Goal: Check status: Check status

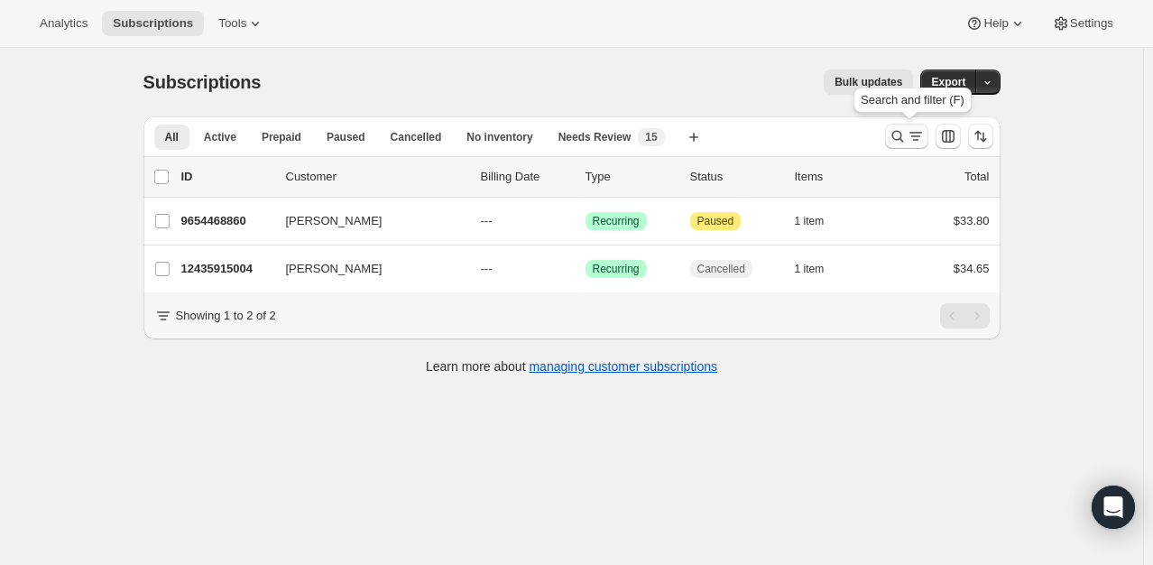
click at [898, 145] on button "Search and filter results" at bounding box center [906, 136] width 43 height 25
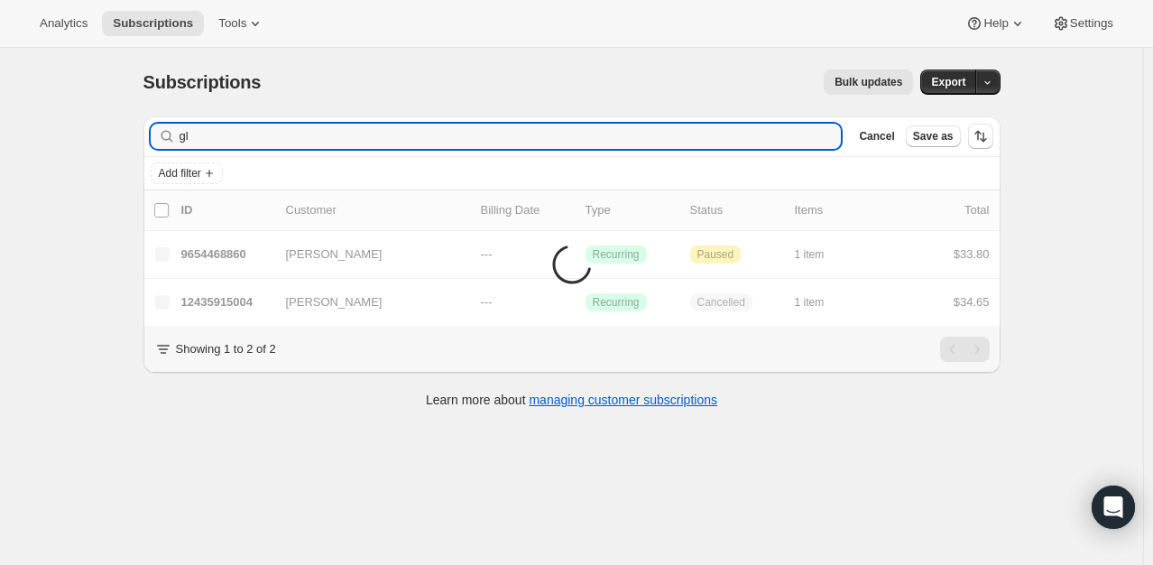
type input "g"
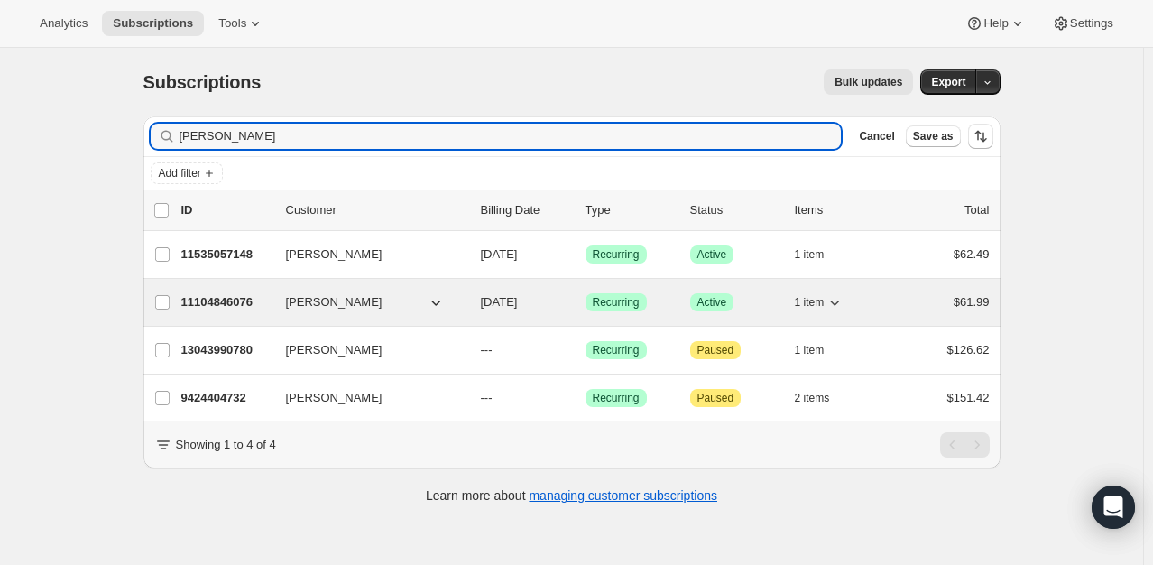
type input "[PERSON_NAME]"
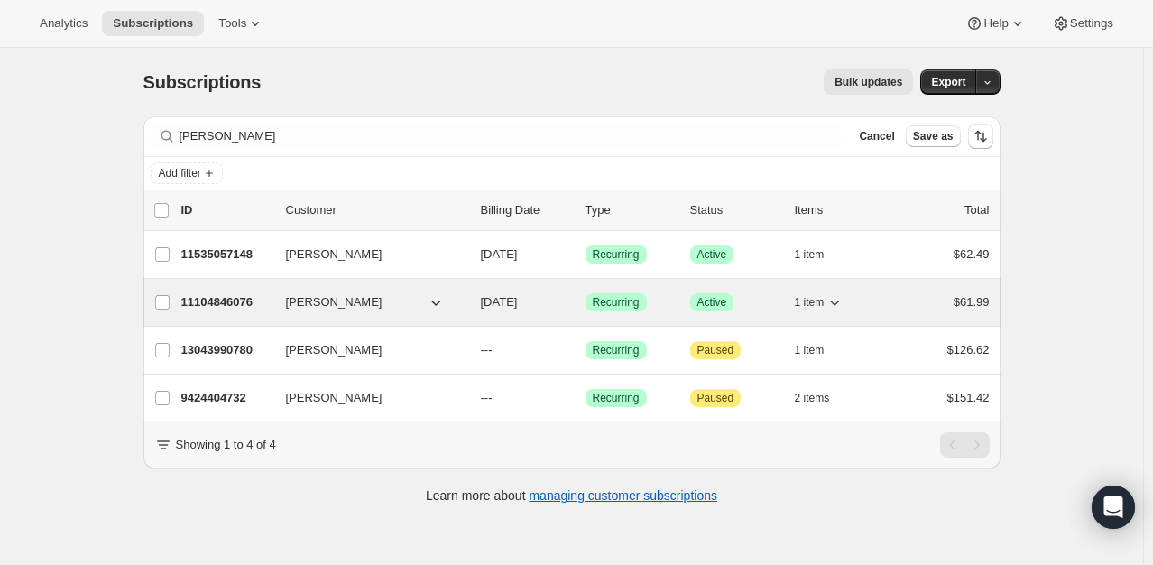
click at [235, 302] on p "11104846076" at bounding box center [226, 302] width 90 height 18
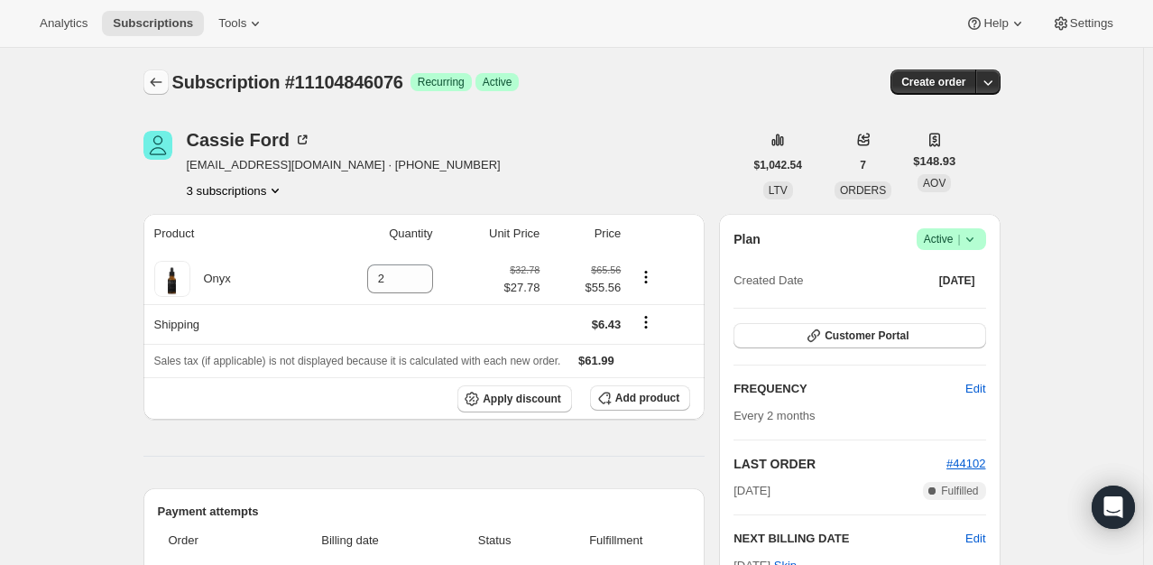
click at [162, 79] on icon "Subscriptions" at bounding box center [156, 82] width 18 height 18
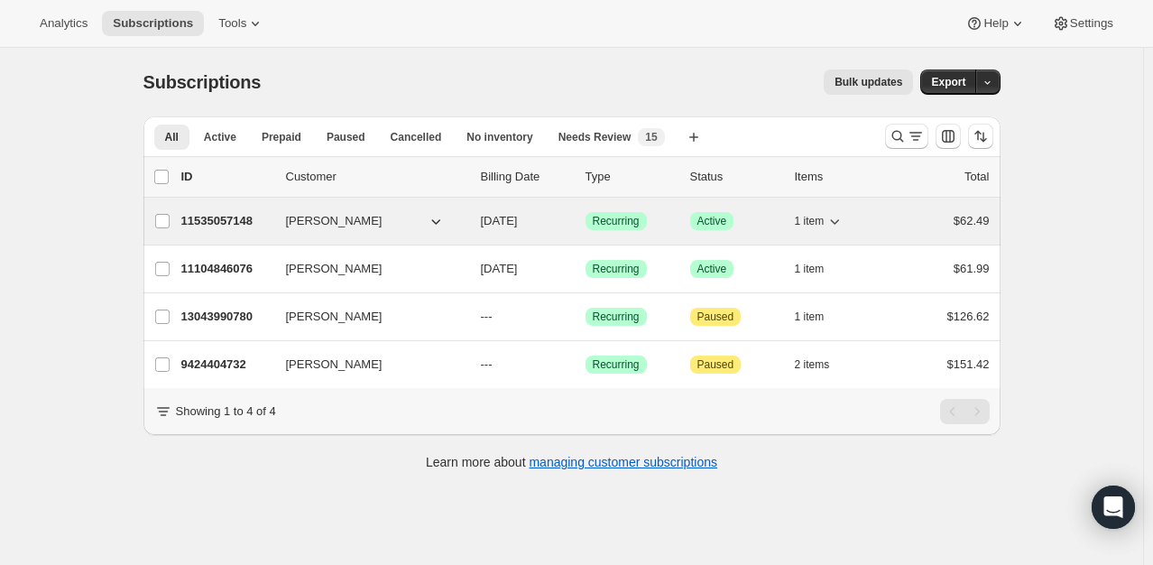
click at [227, 224] on p "11535057148" at bounding box center [226, 221] width 90 height 18
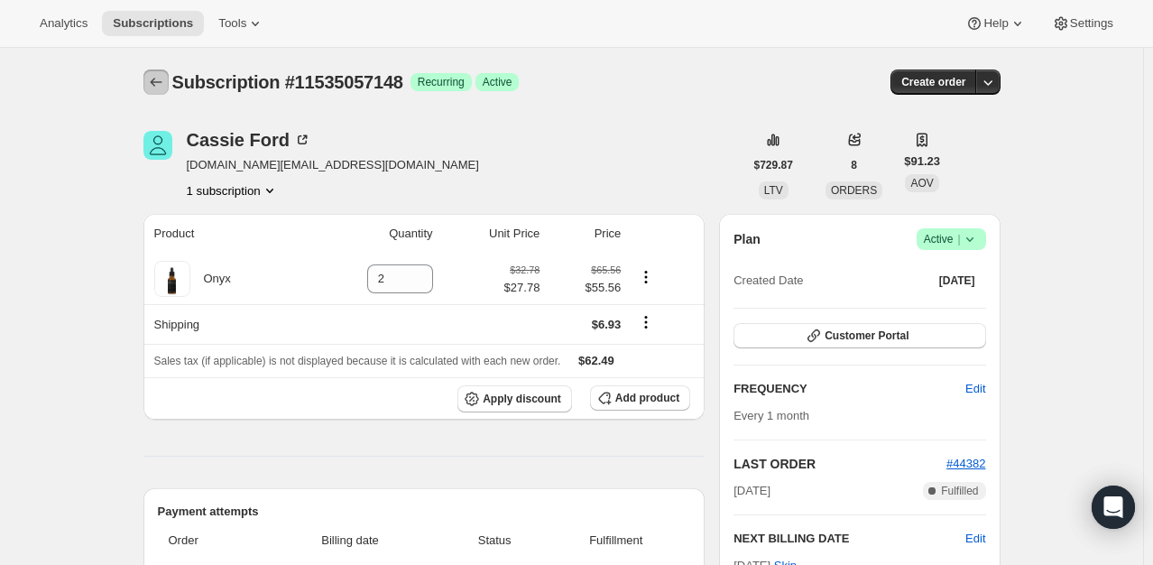
click at [164, 77] on icon "Subscriptions" at bounding box center [156, 82] width 18 height 18
